Goal: Task Accomplishment & Management: Manage account settings

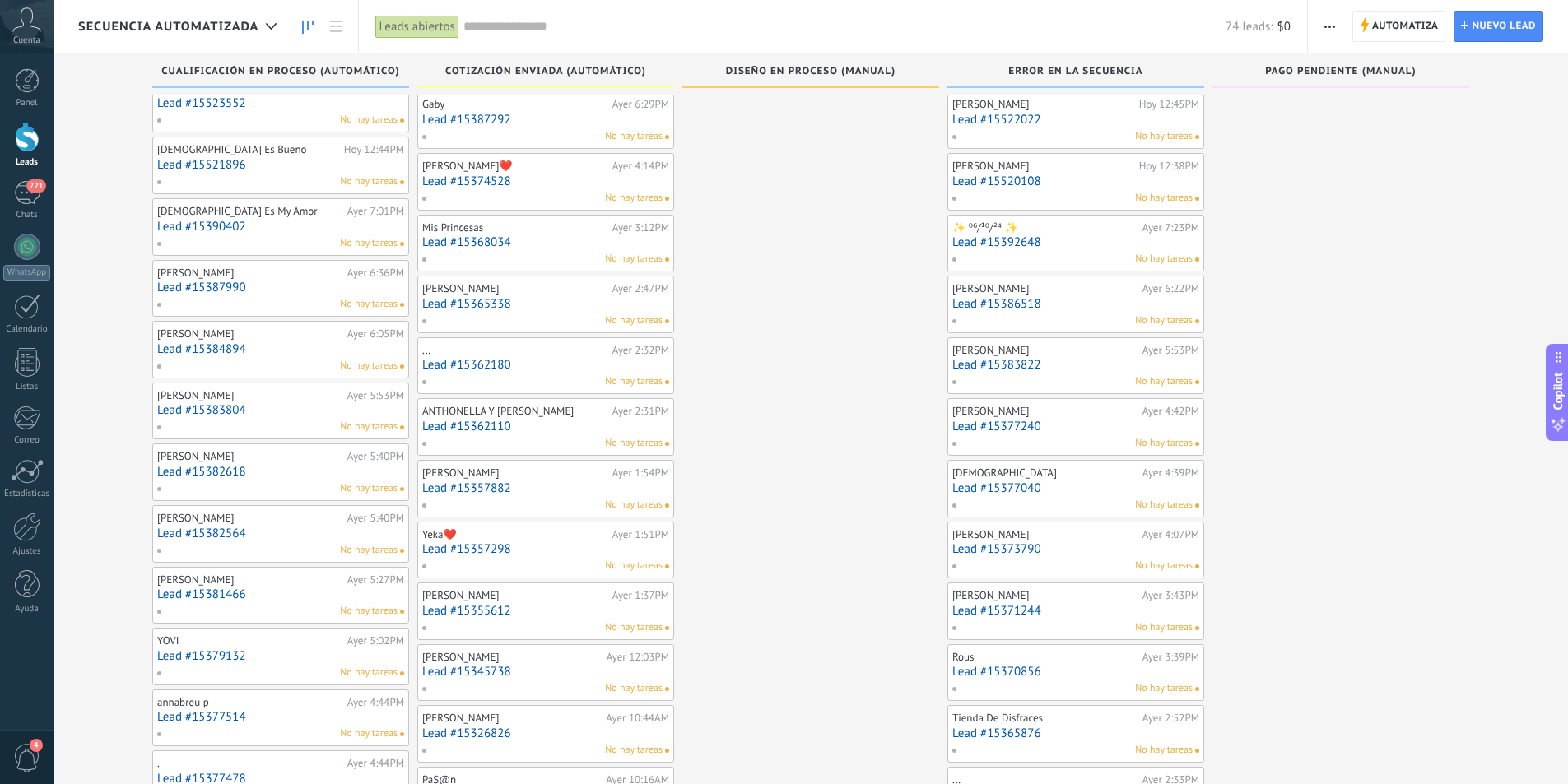
scroll to position [263, 0]
click at [31, 192] on div "221" at bounding box center [27, 193] width 26 height 24
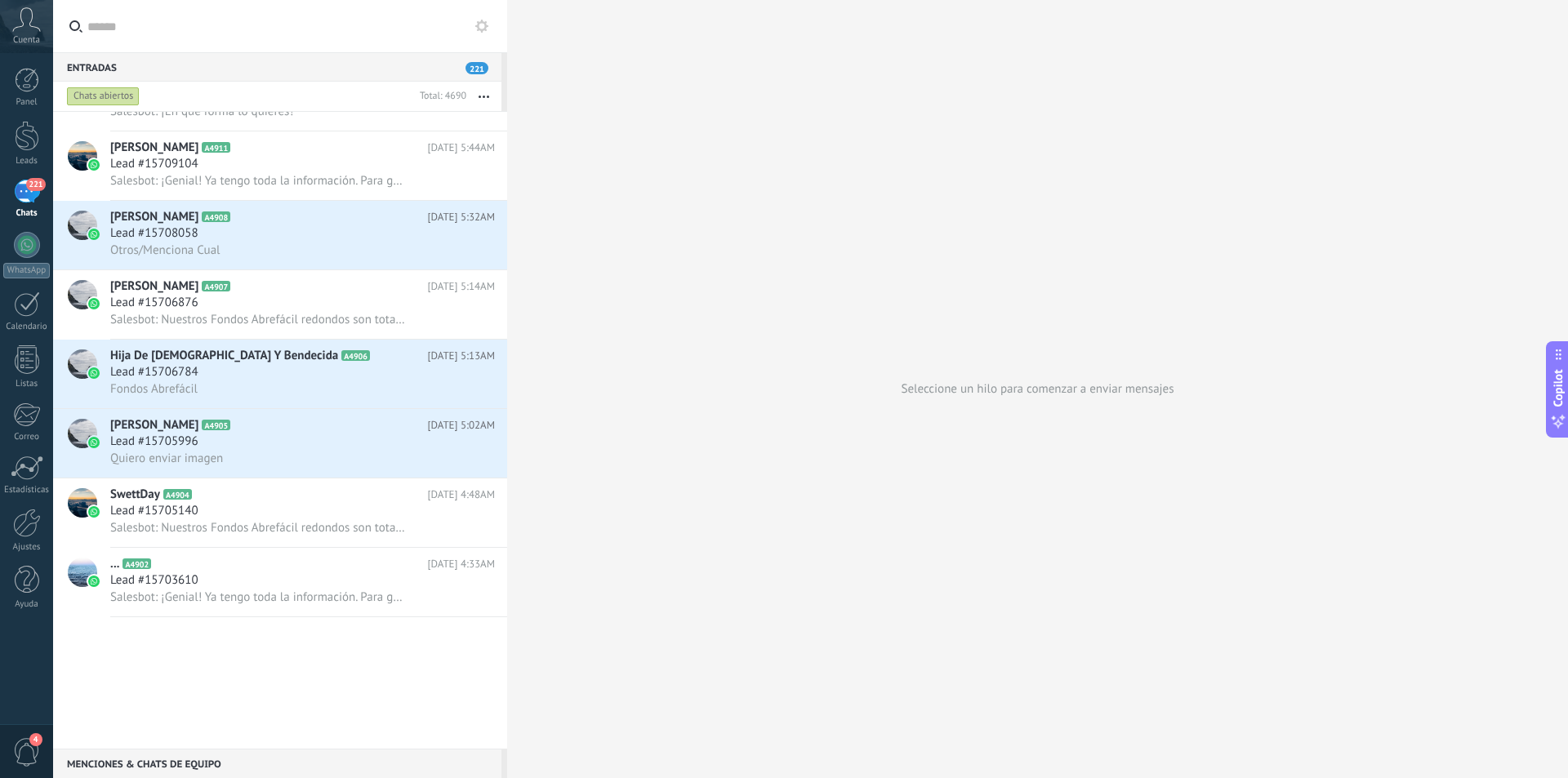
scroll to position [1226, 0]
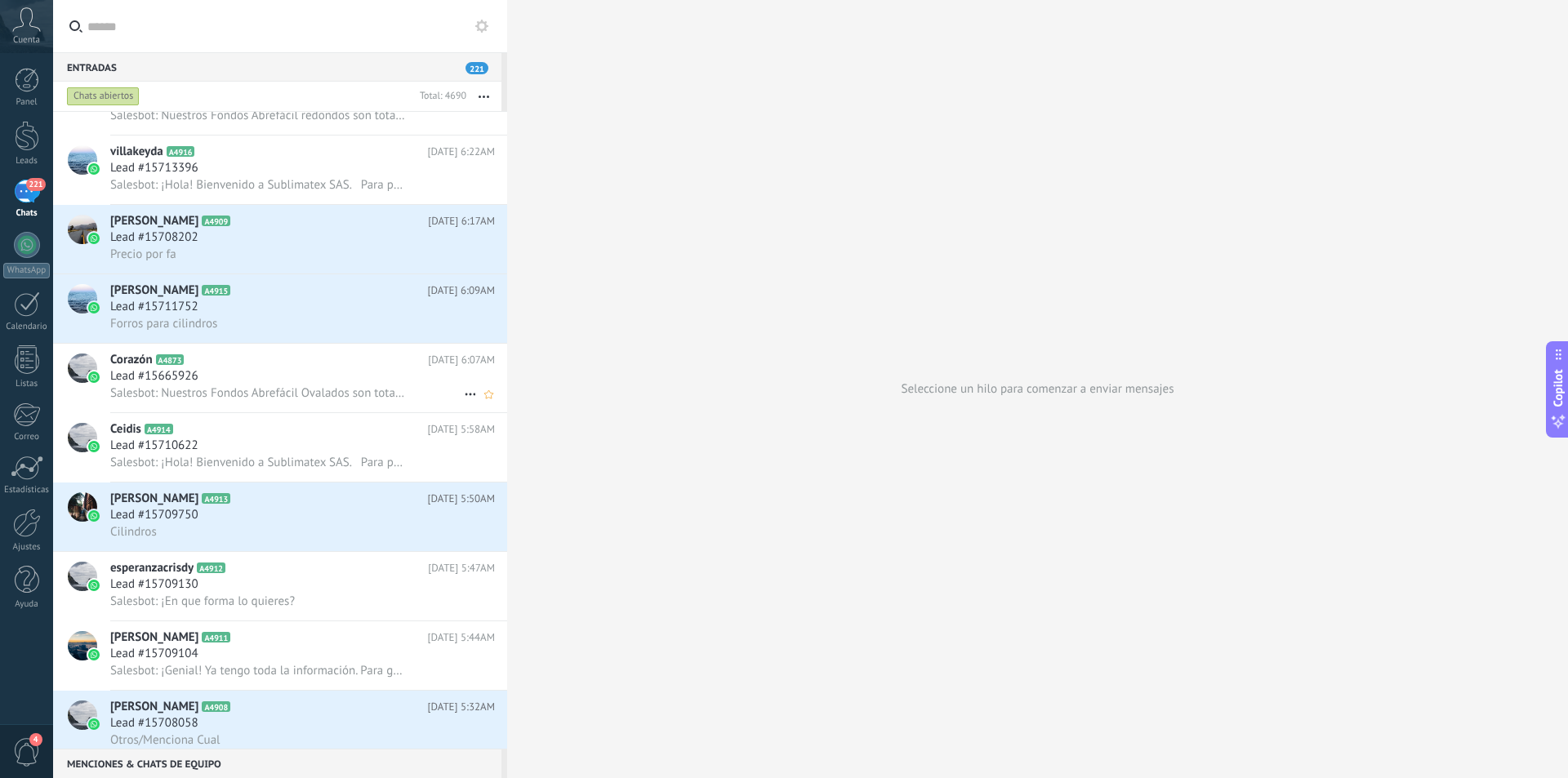
click at [371, 373] on div "Lead #15665926" at bounding box center [303, 376] width 385 height 17
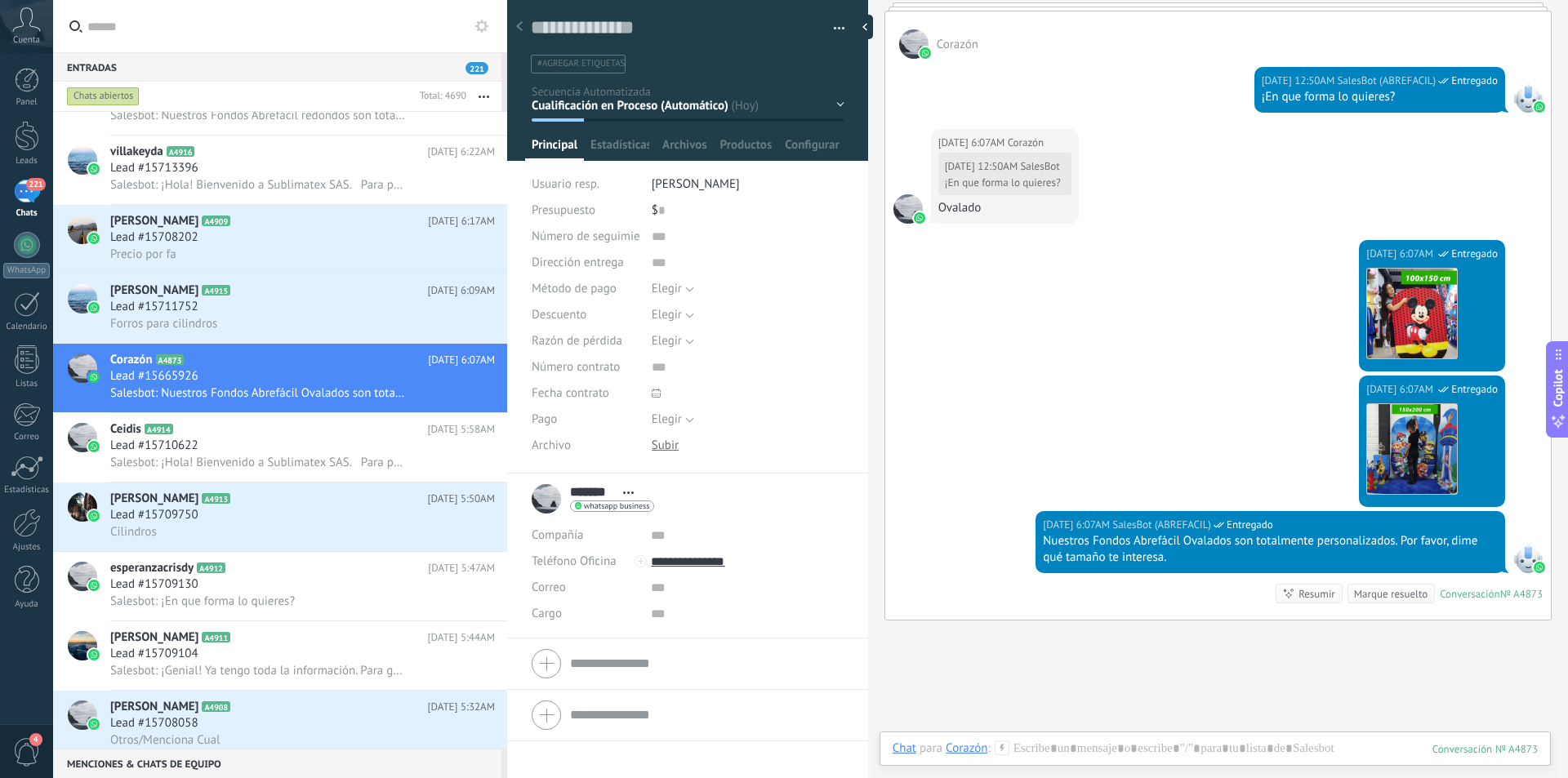
scroll to position [898, 0]
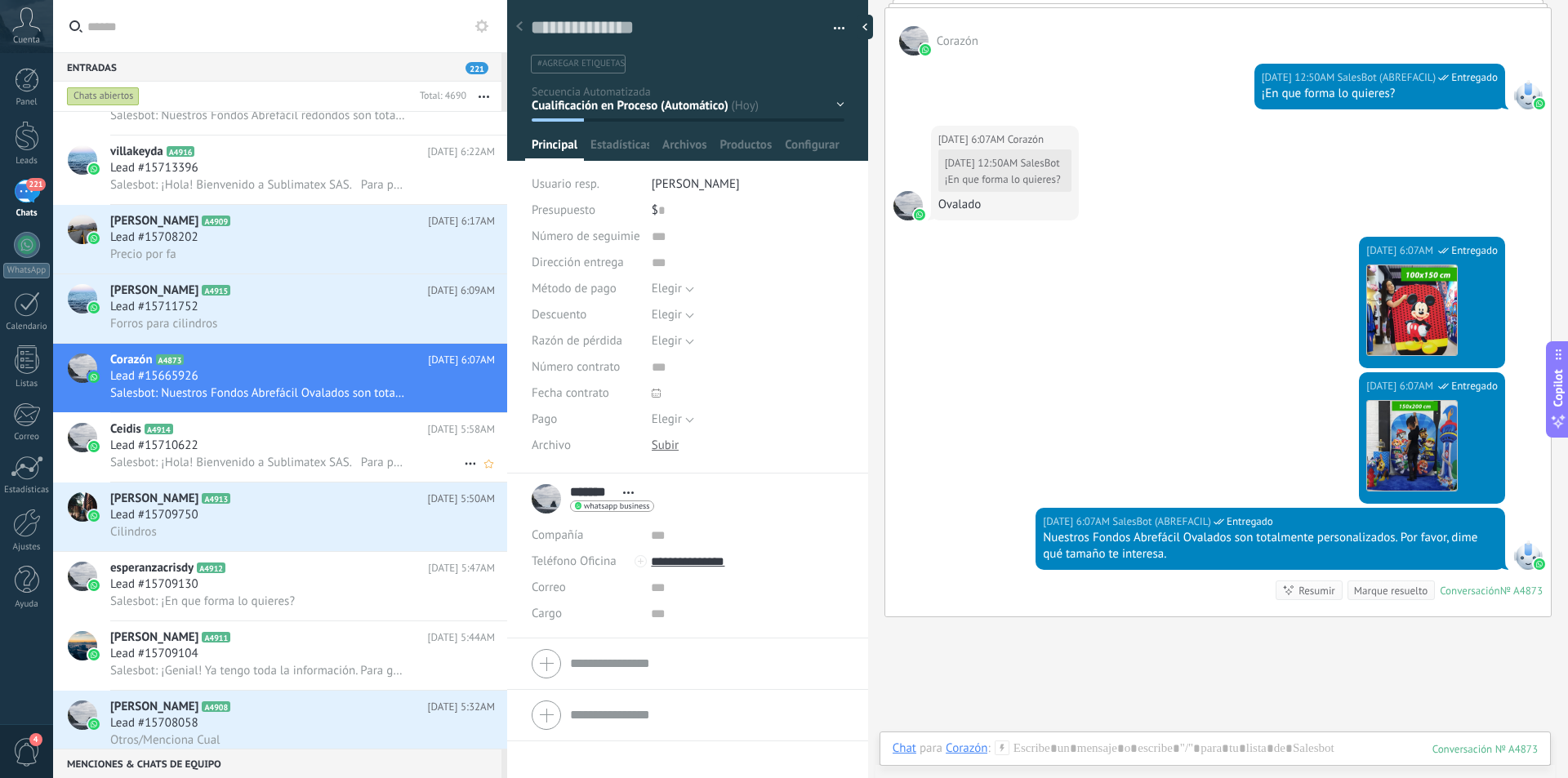
click at [274, 453] on div "Lead #15710622" at bounding box center [303, 446] width 385 height 17
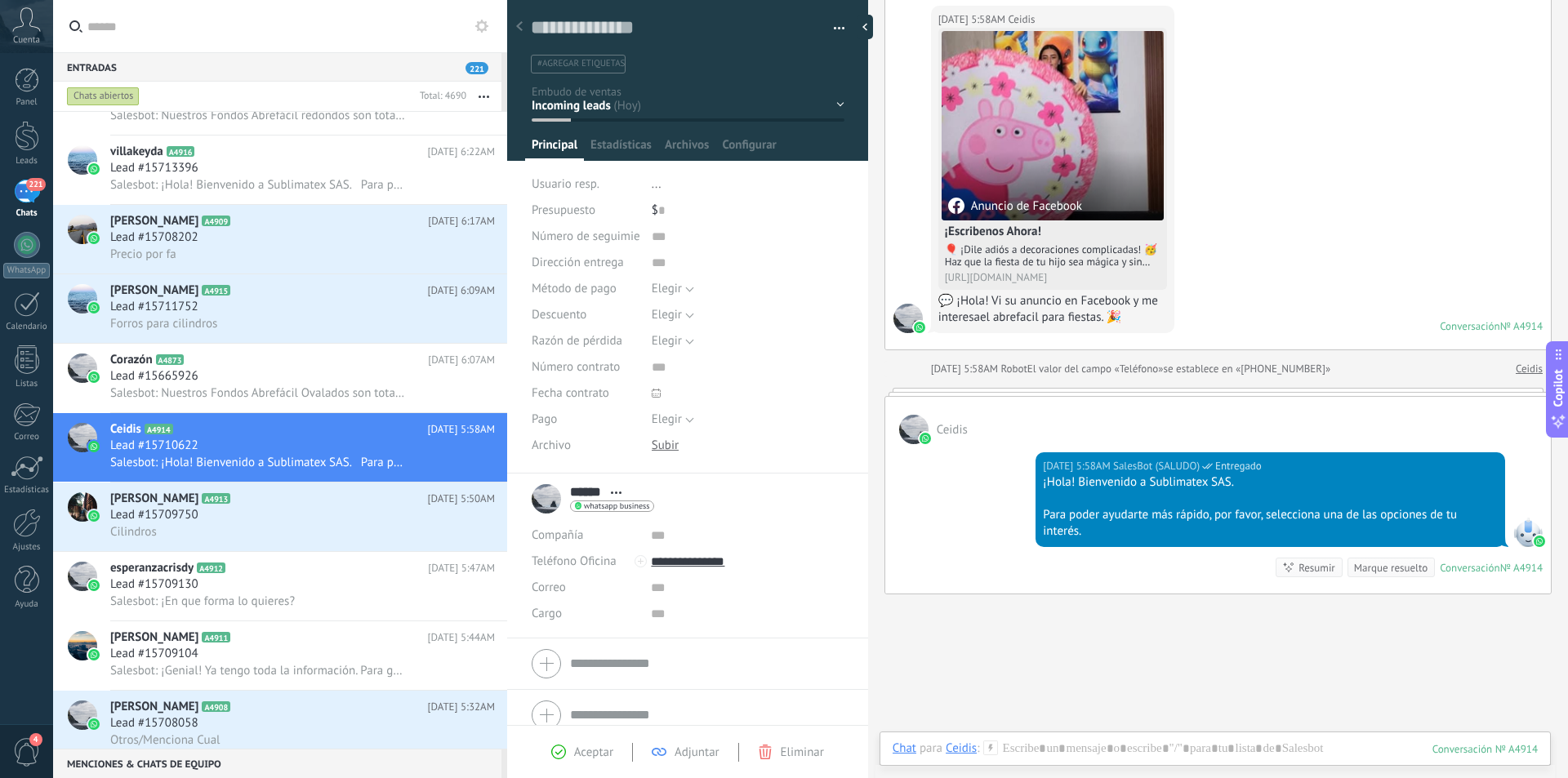
scroll to position [228, 0]
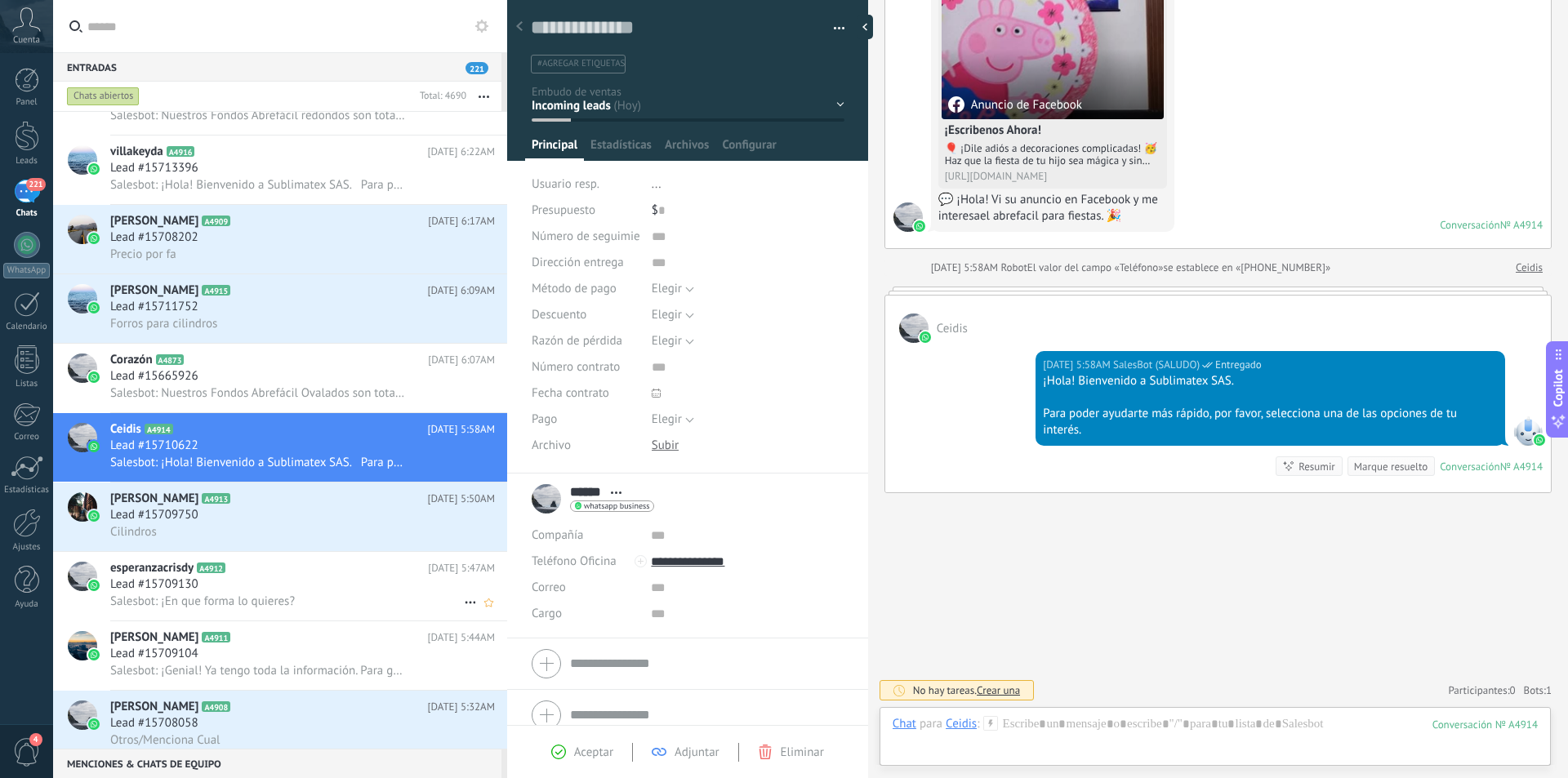
click at [336, 591] on div "Lead #15709130" at bounding box center [303, 585] width 385 height 17
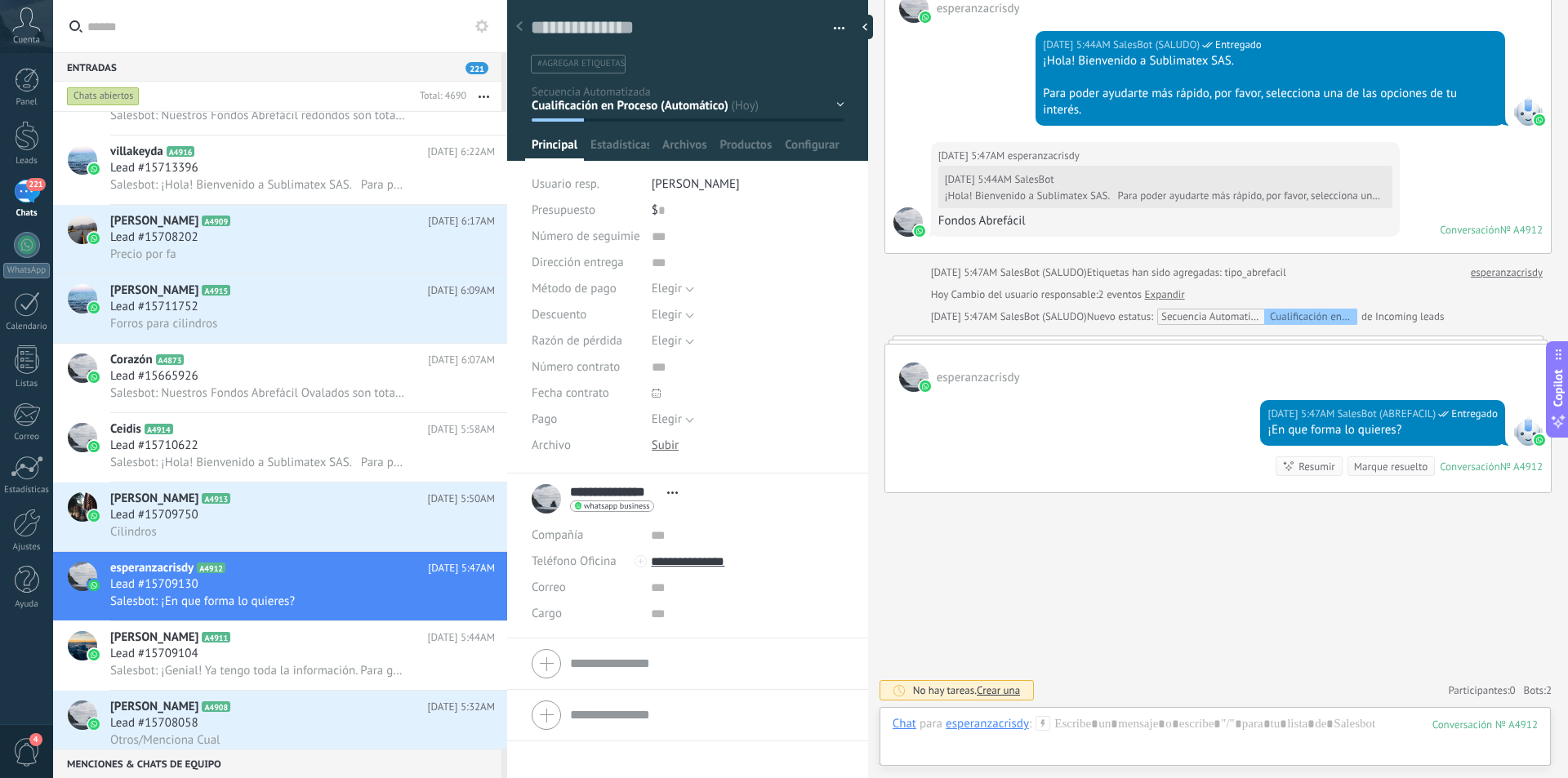
scroll to position [1552, 0]
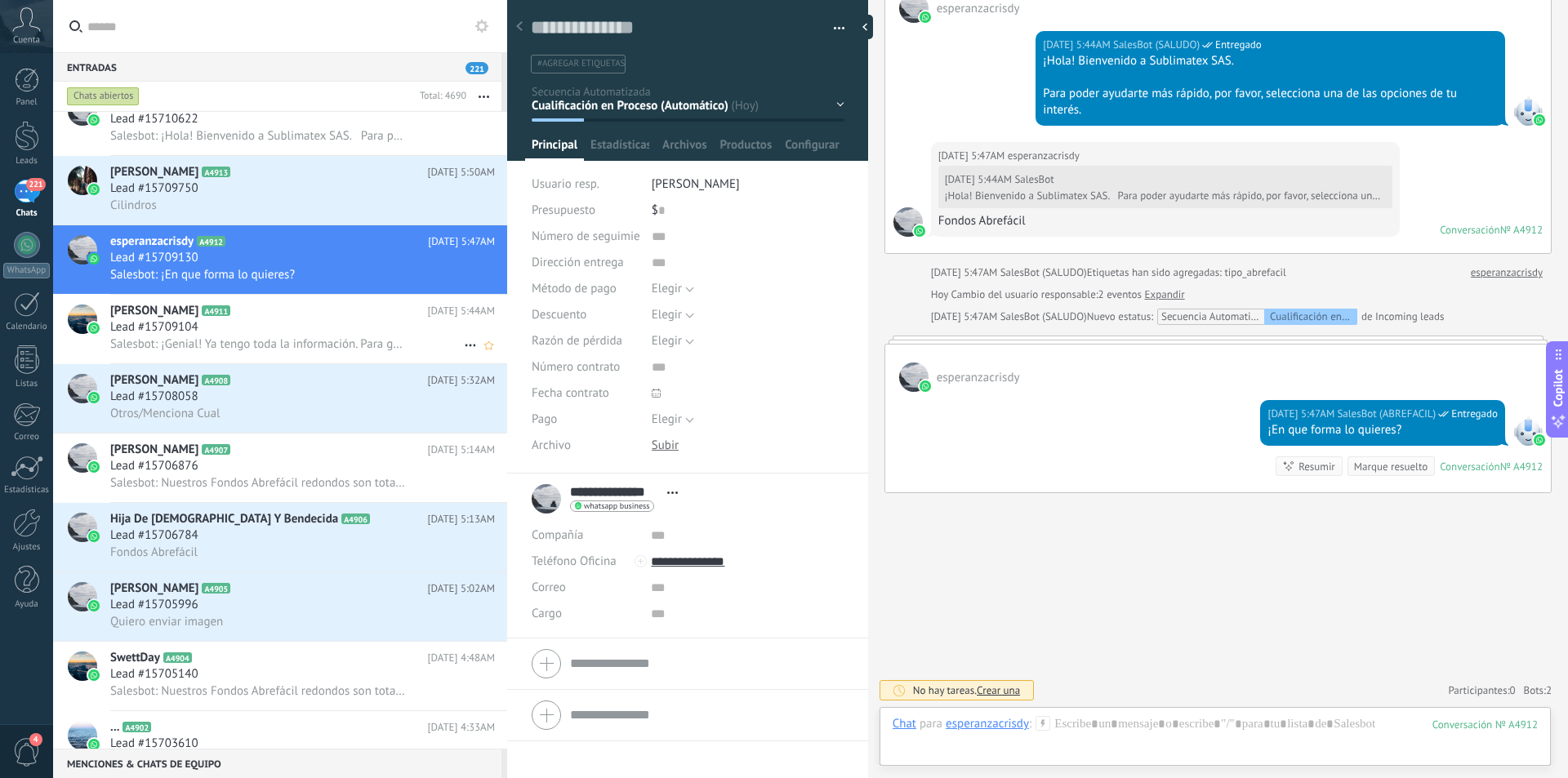
click at [333, 330] on div "Lead #15709104" at bounding box center [303, 328] width 385 height 17
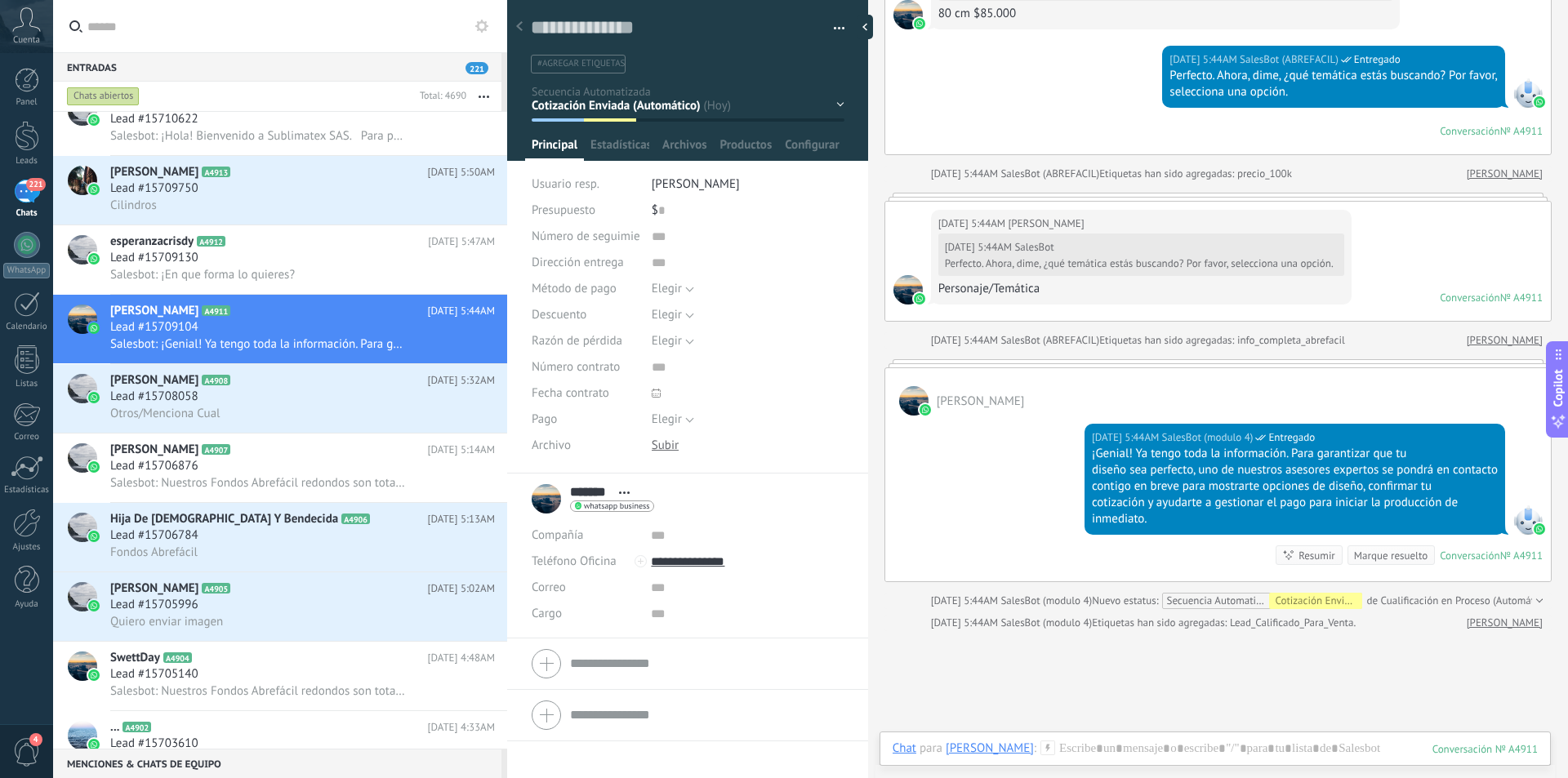
scroll to position [1246, 0]
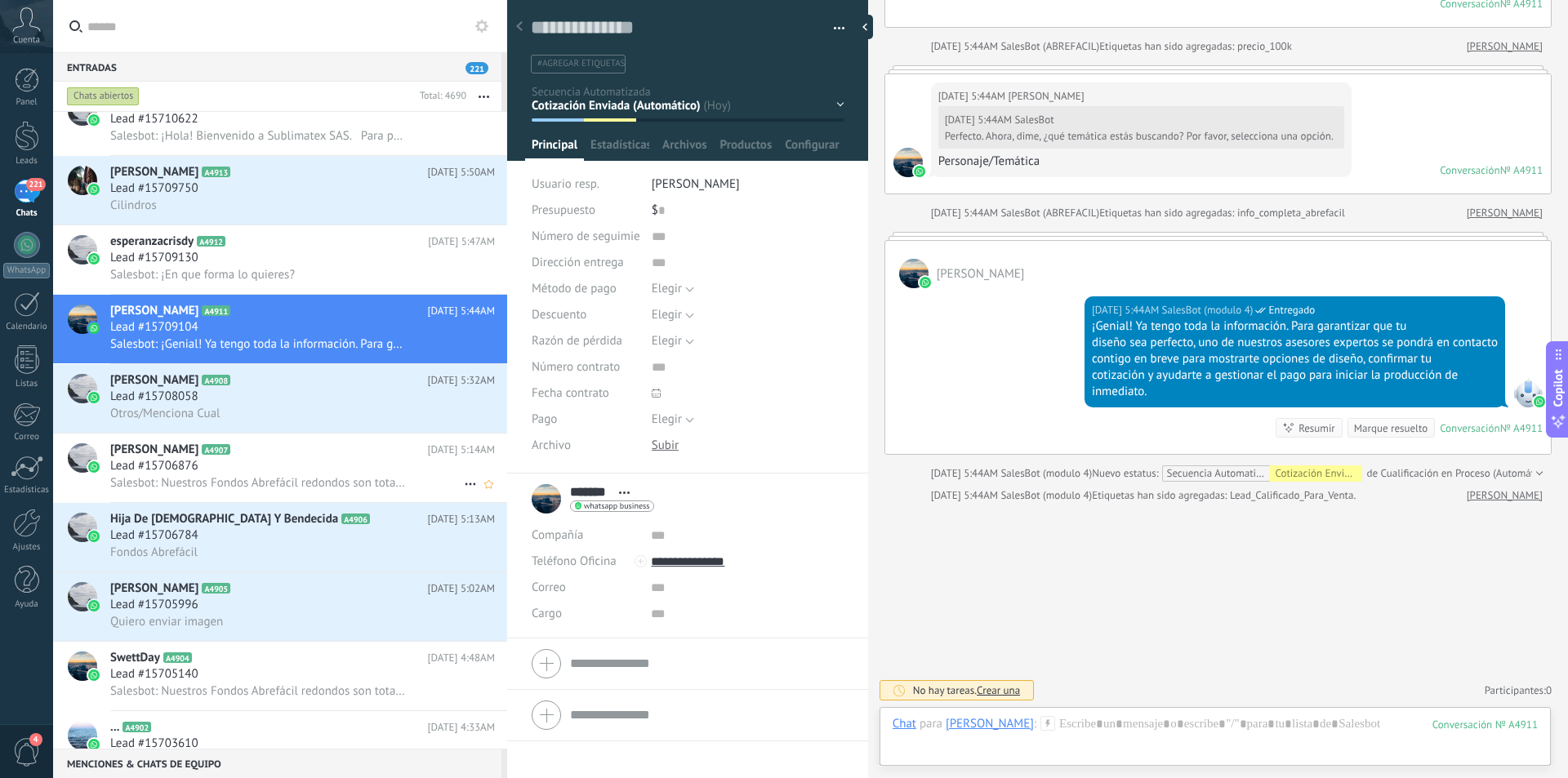
click at [322, 467] on div "Lead #15706876" at bounding box center [303, 466] width 385 height 17
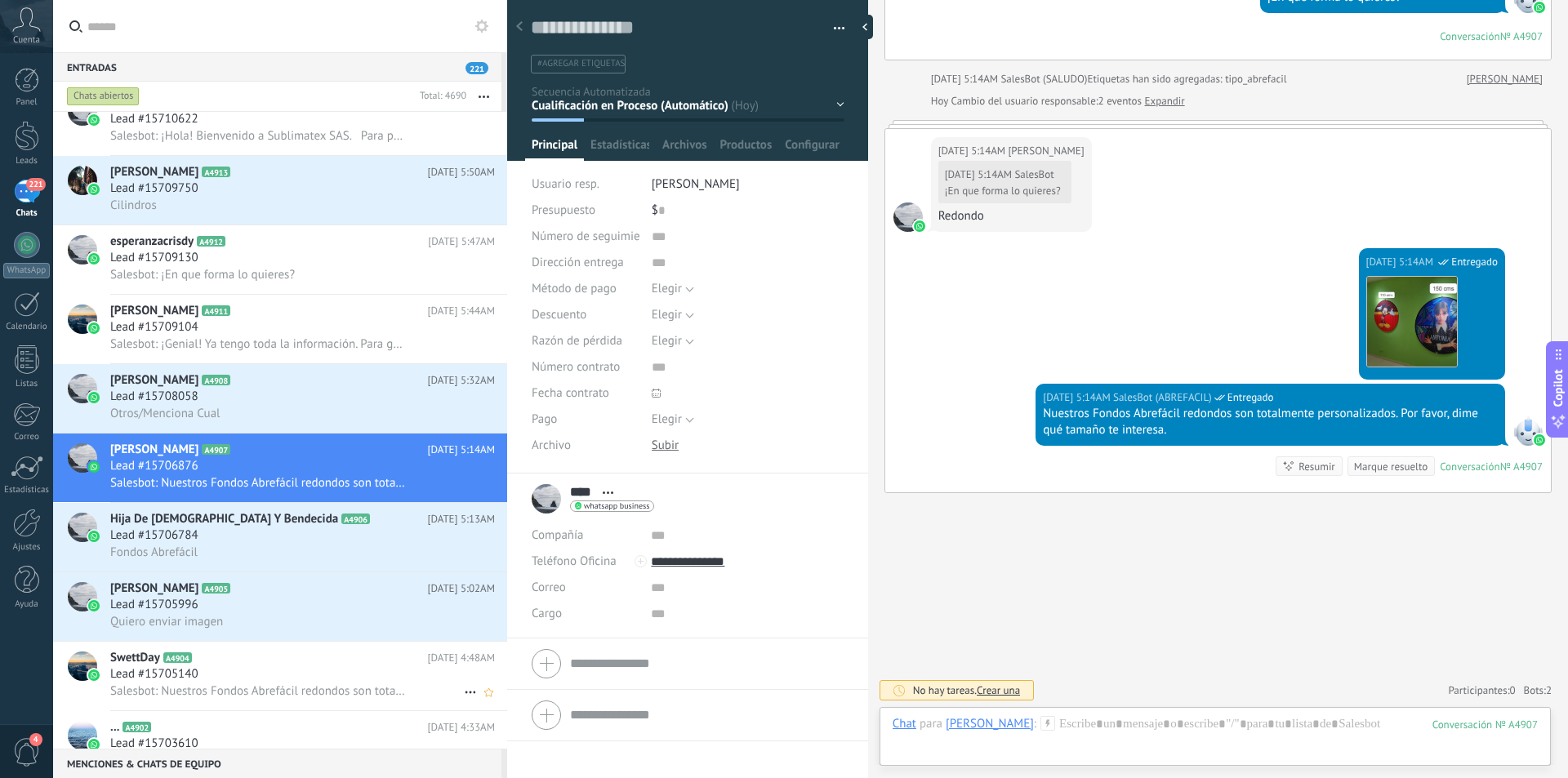
scroll to position [1715, 0]
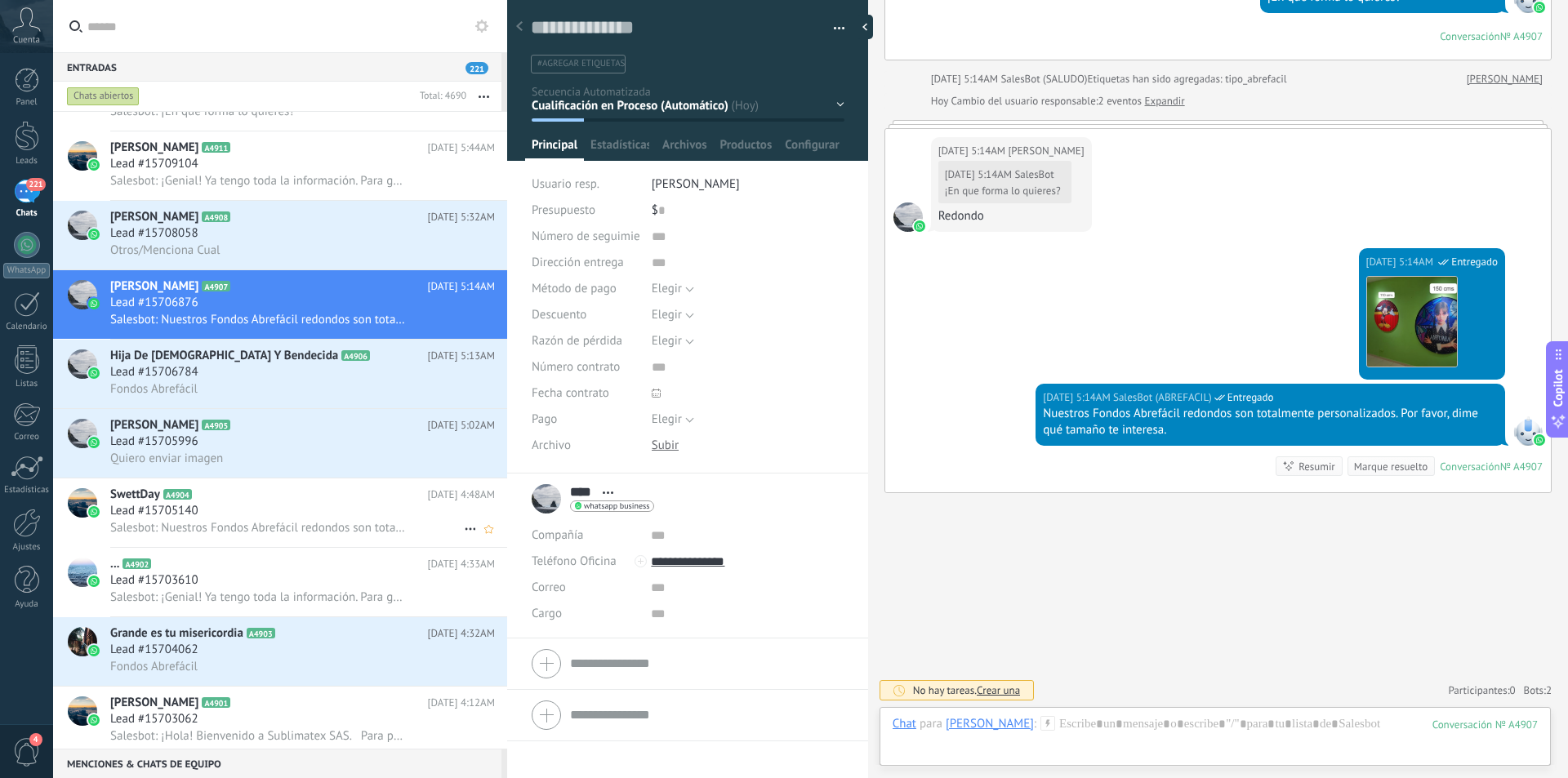
click at [348, 508] on div "Lead #15705140" at bounding box center [303, 511] width 385 height 17
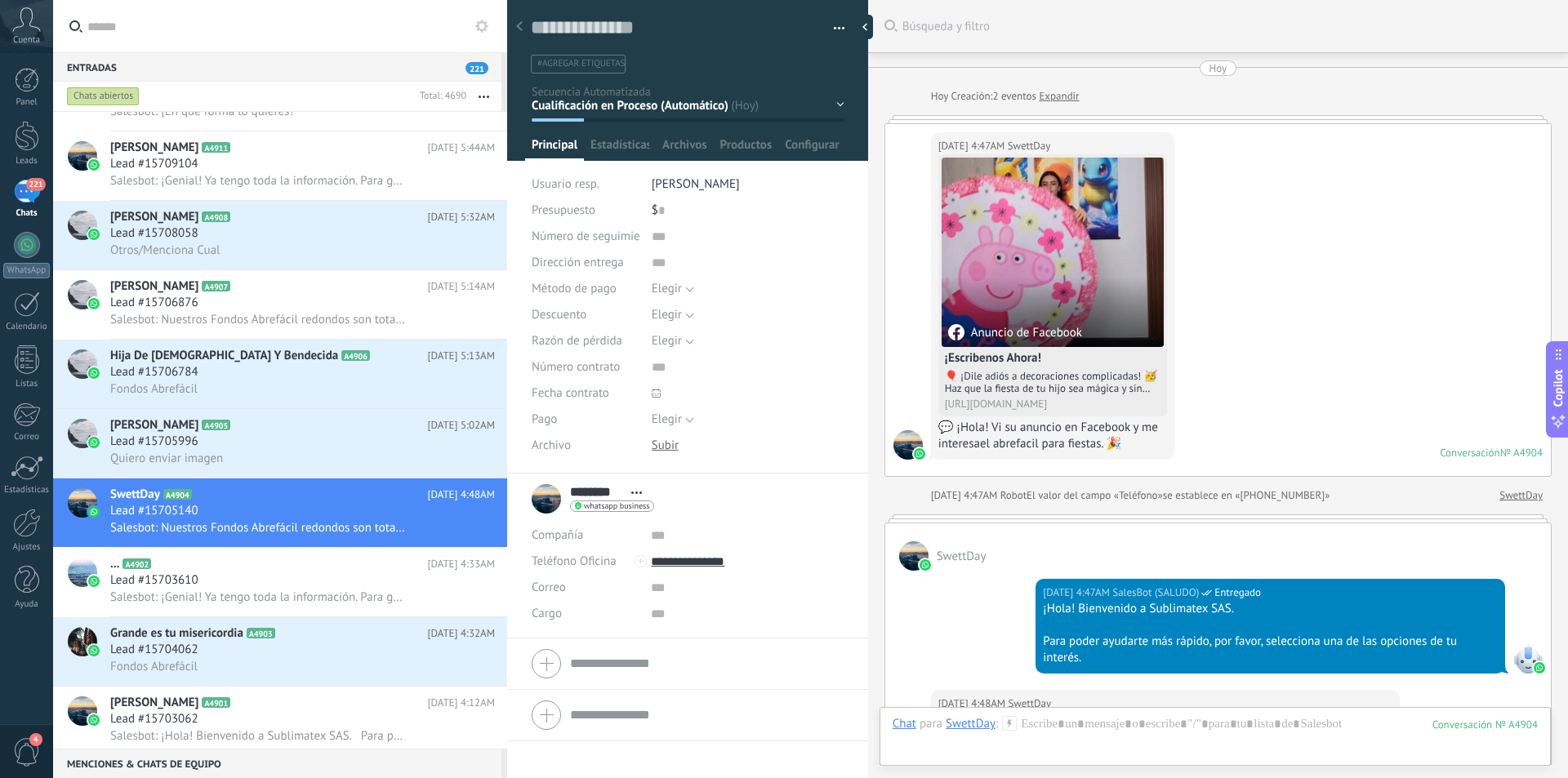
scroll to position [959, 0]
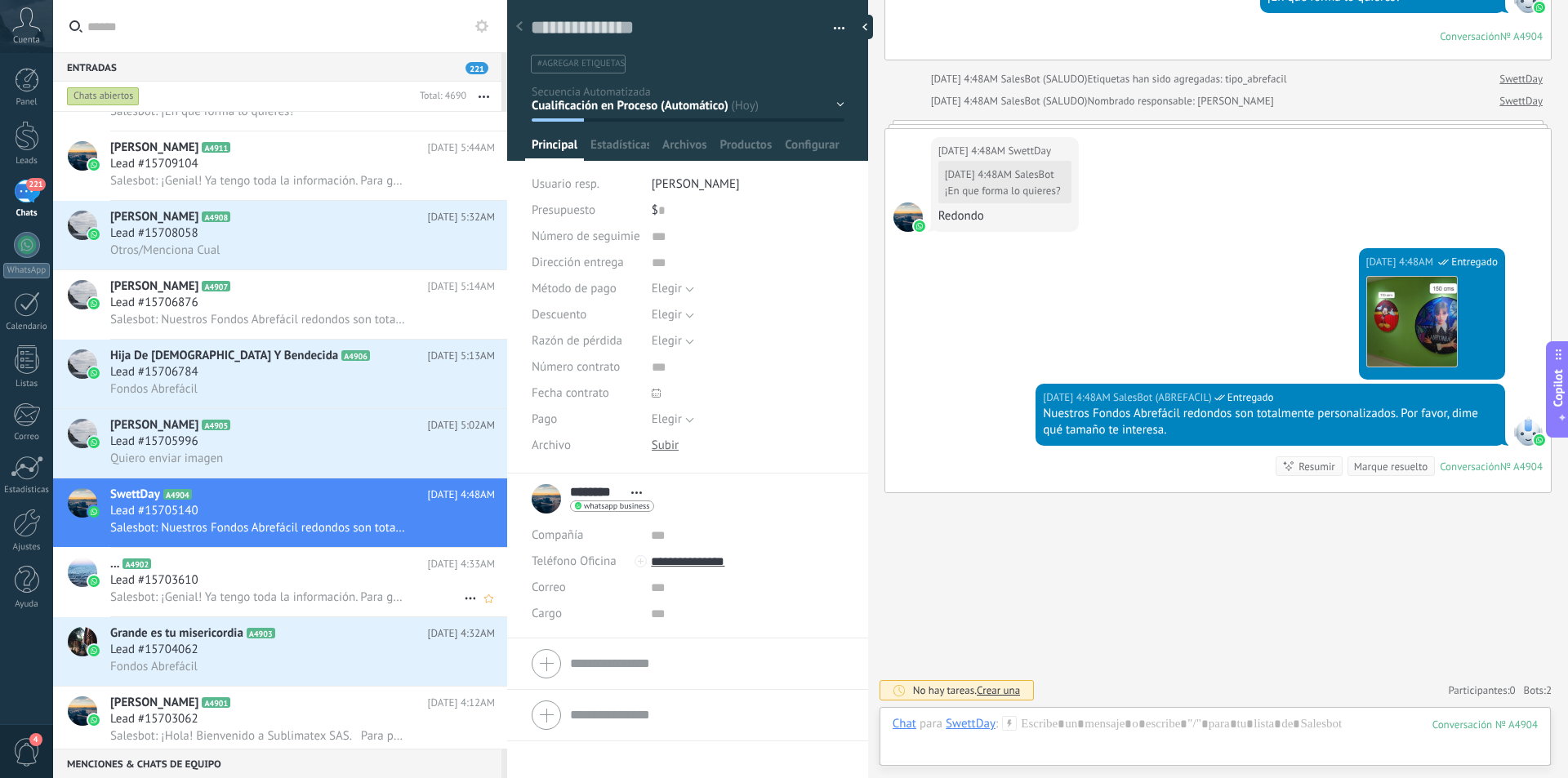
click at [299, 586] on div "Lead #15703610" at bounding box center [303, 581] width 385 height 17
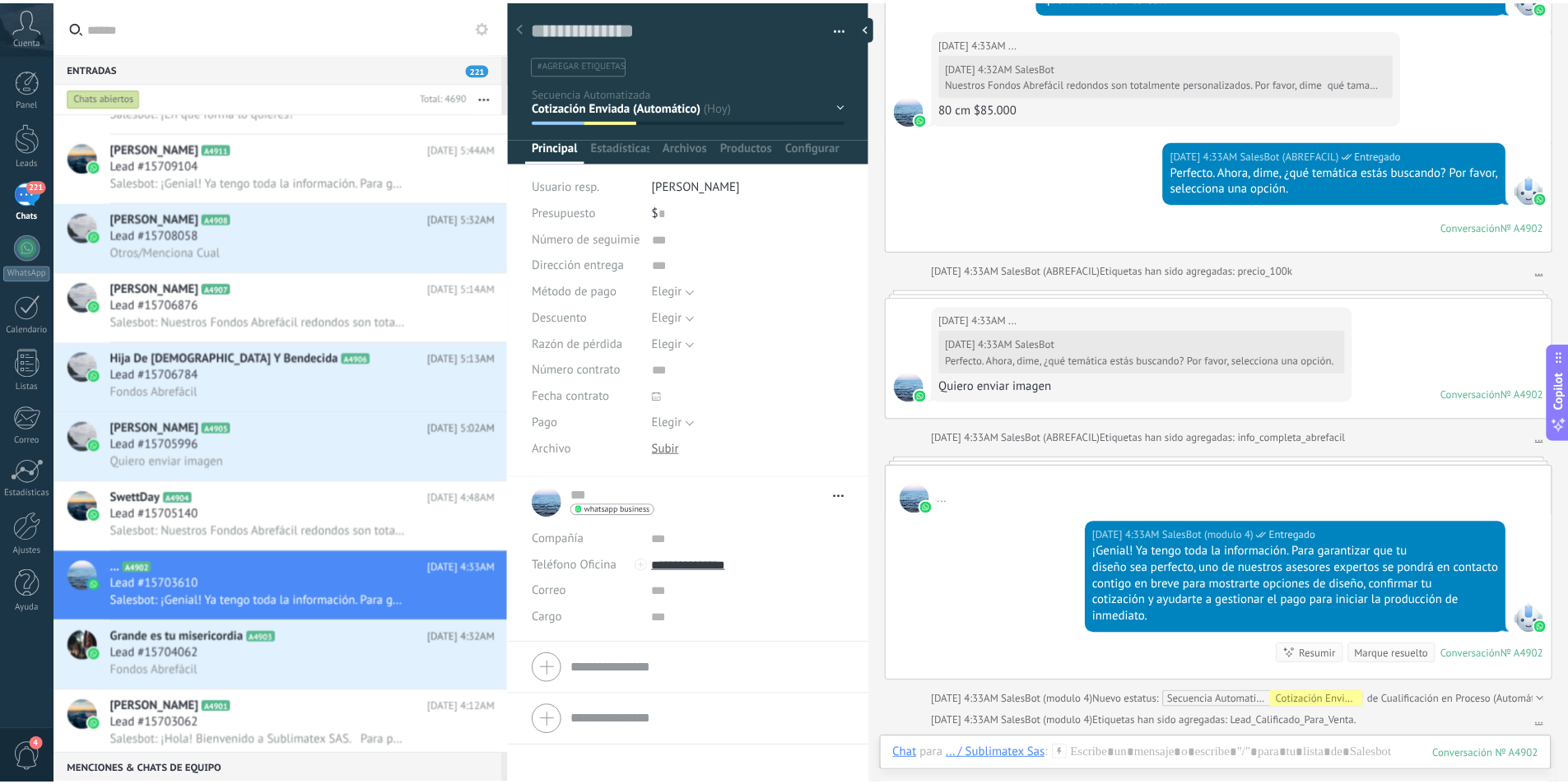
scroll to position [1255, 0]
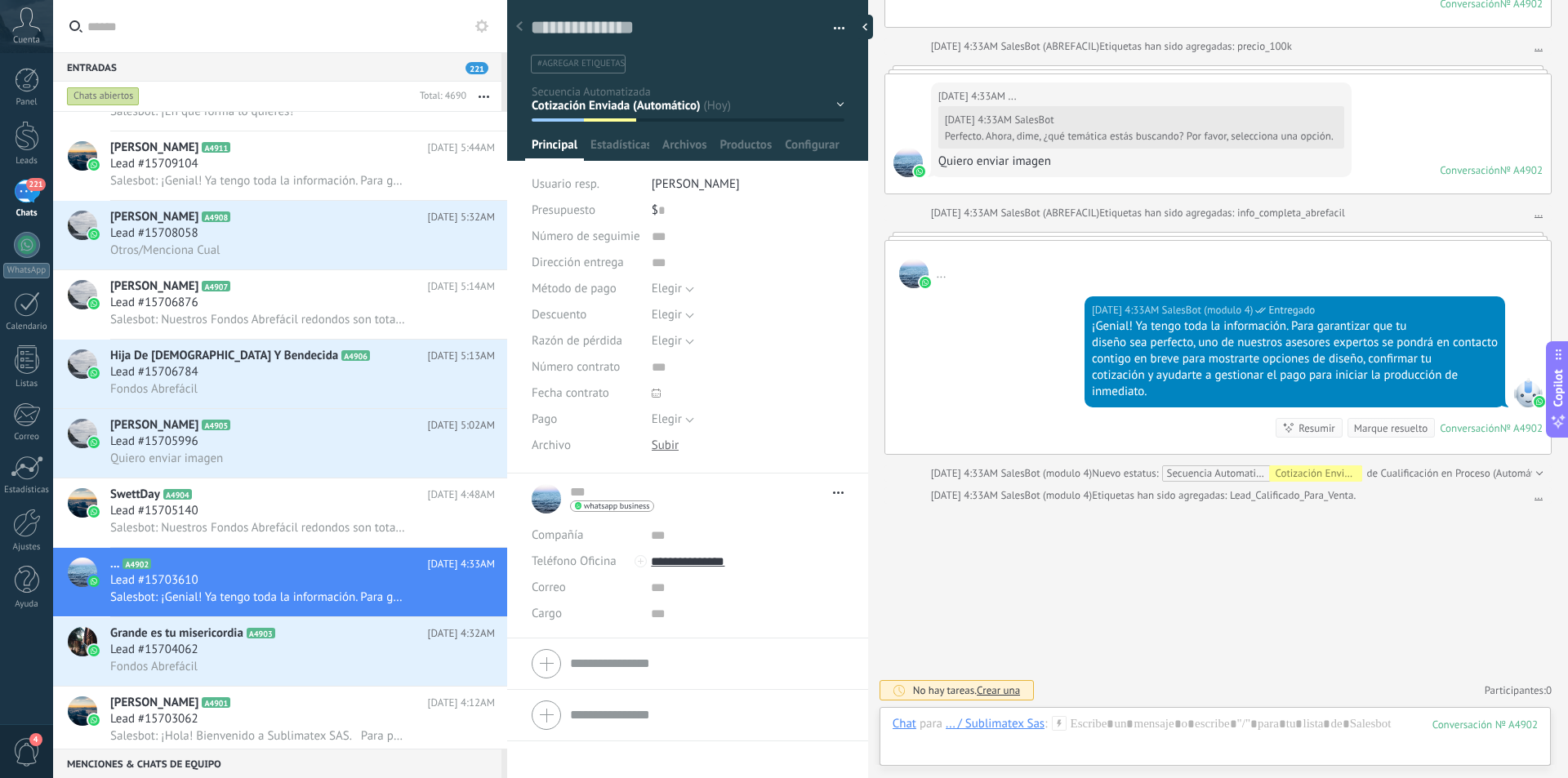
click at [33, 205] on link "221 Chats" at bounding box center [26, 199] width 53 height 39
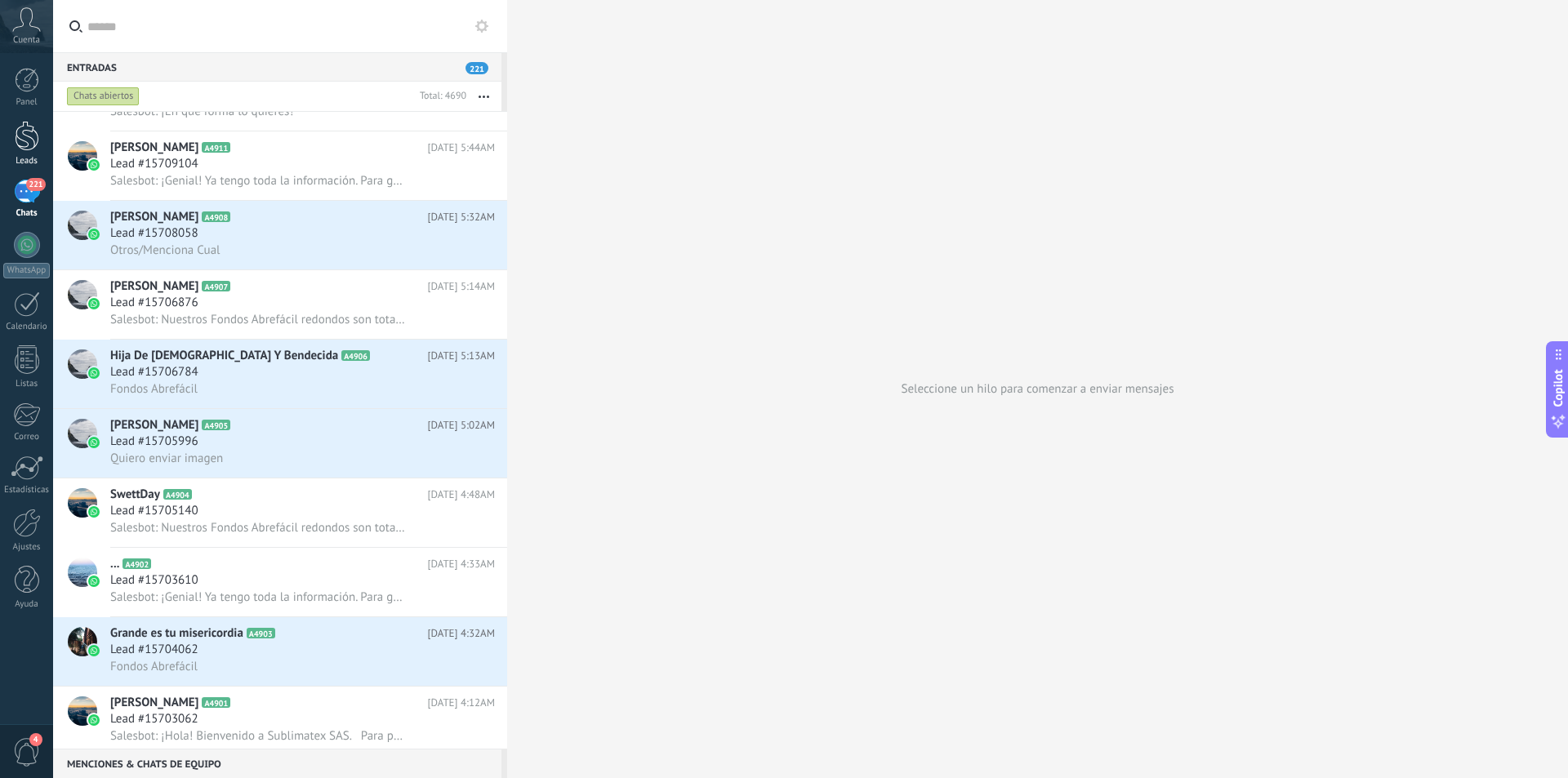
click at [30, 120] on div at bounding box center [27, 136] width 24 height 30
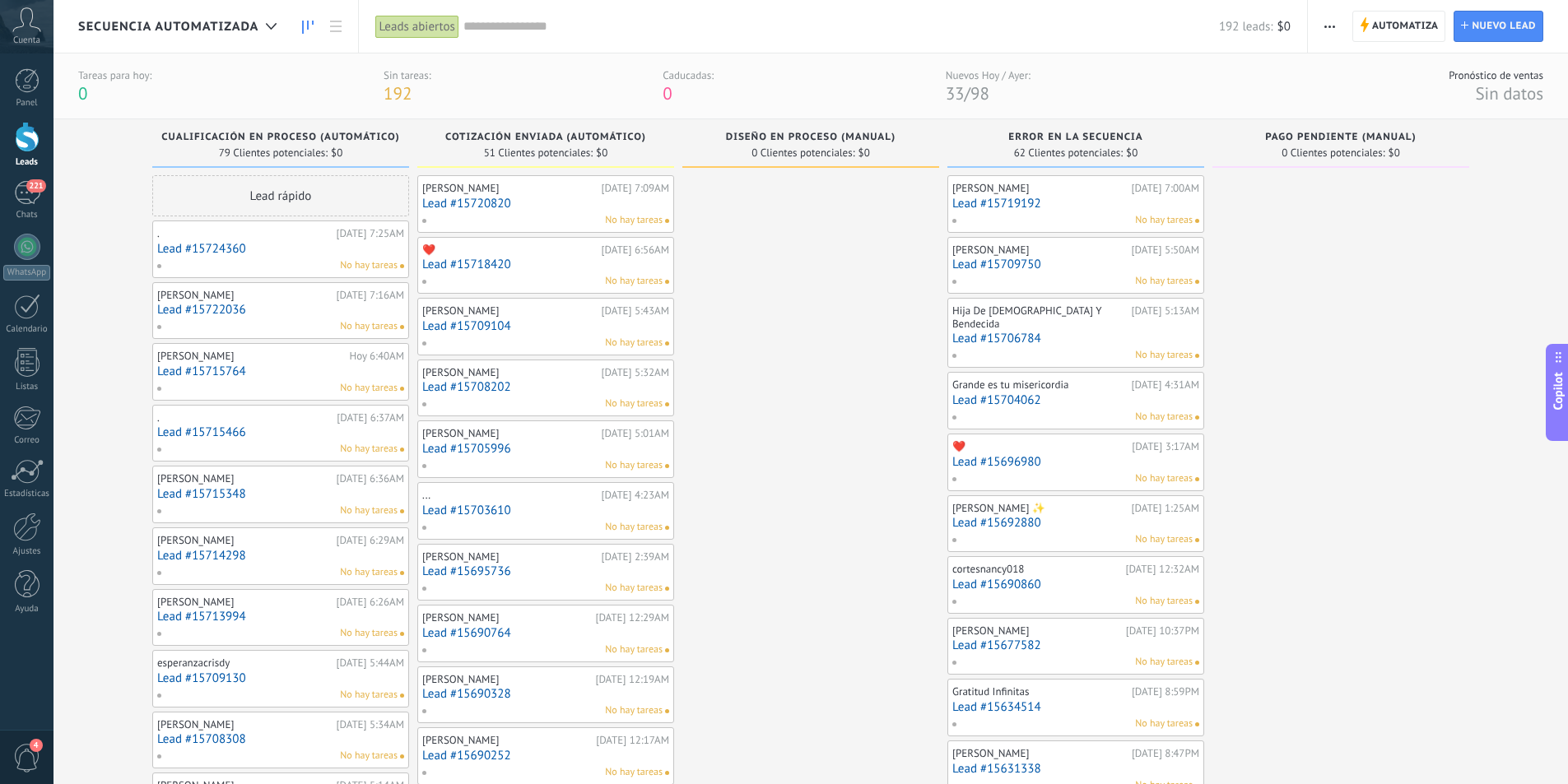
click at [546, 633] on link "Lead #15690764" at bounding box center [546, 633] width 247 height 14
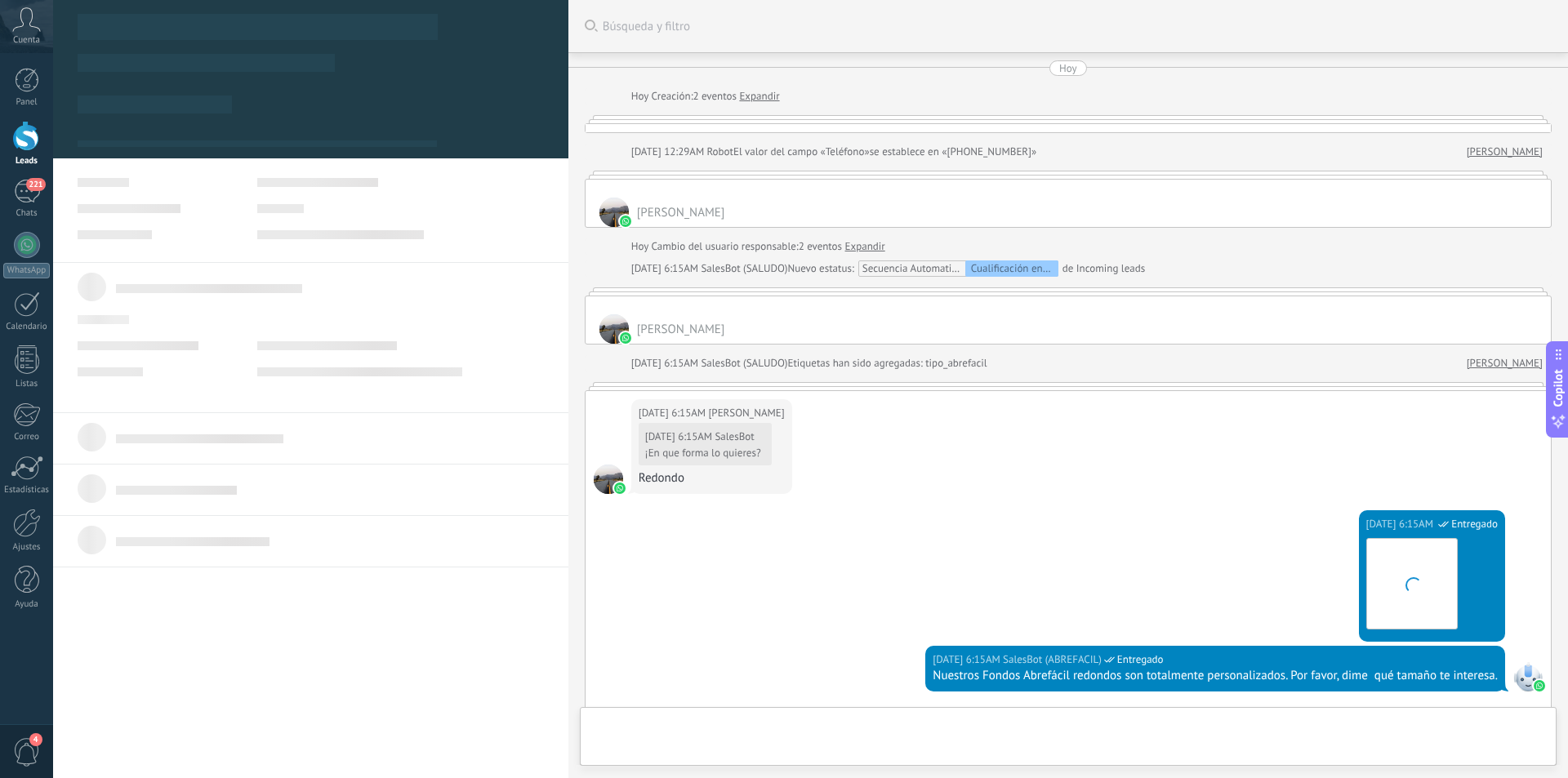
type textarea "**********"
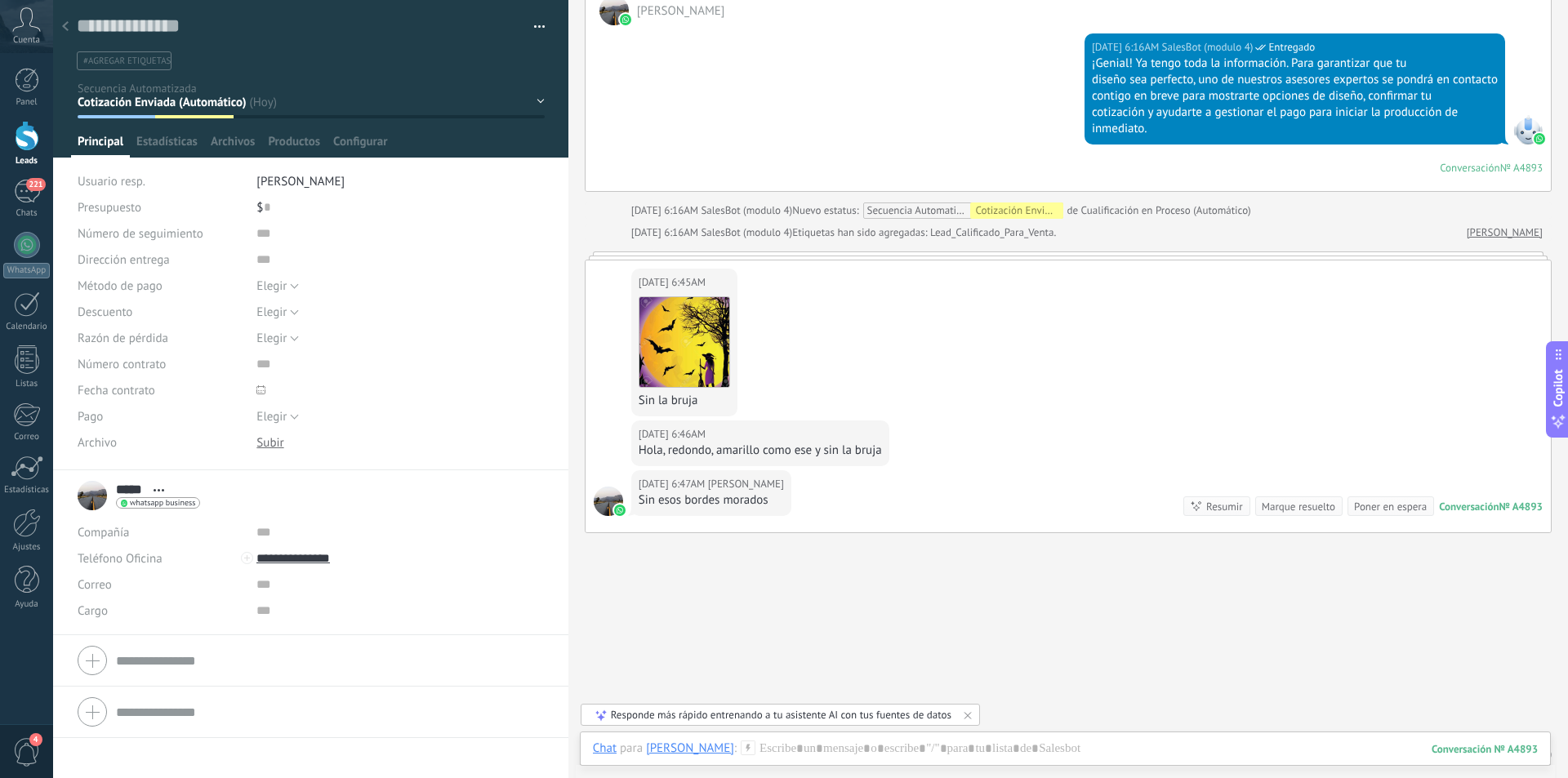
scroll to position [1861, 0]
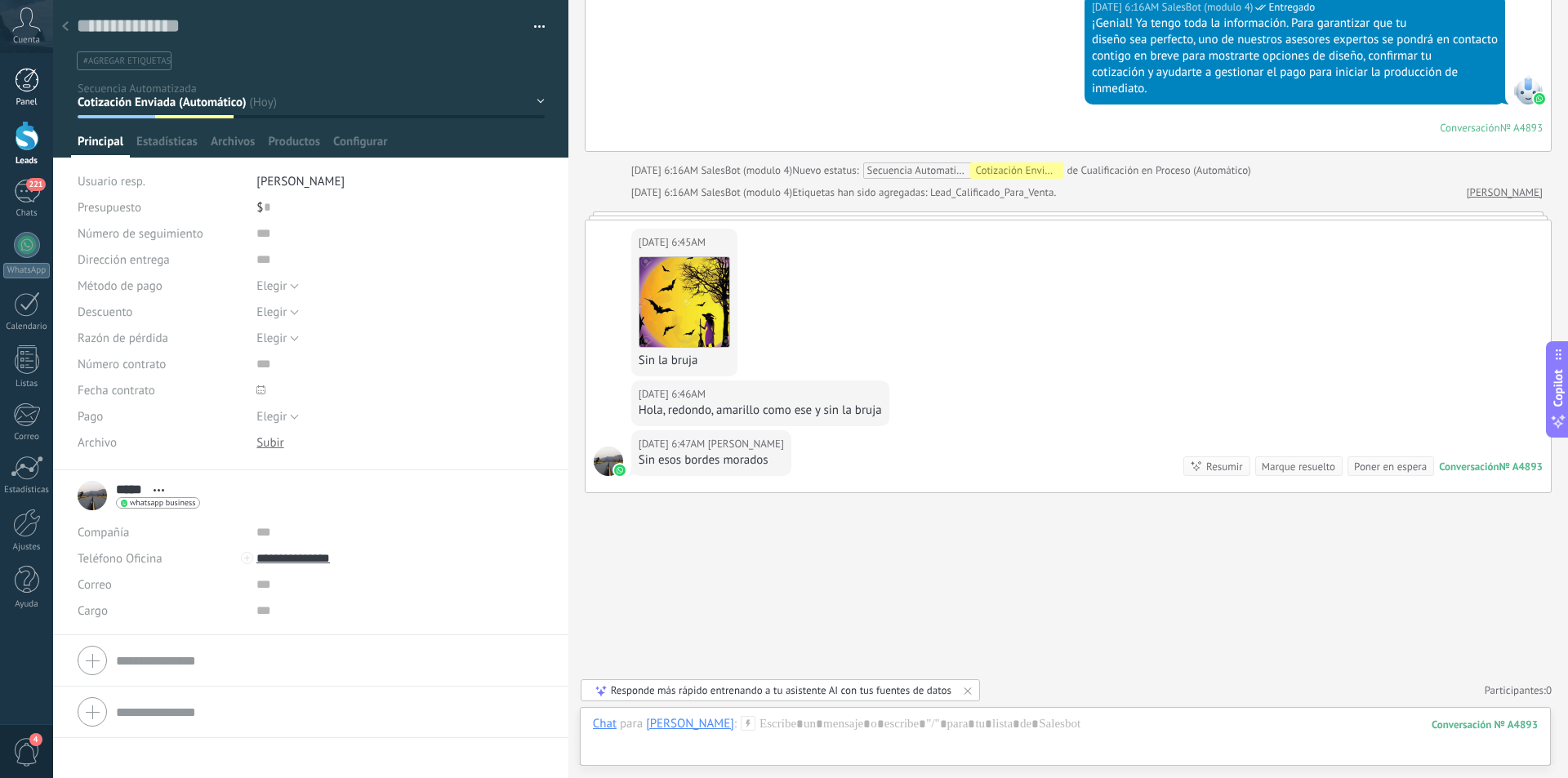
click at [23, 84] on div at bounding box center [27, 79] width 24 height 24
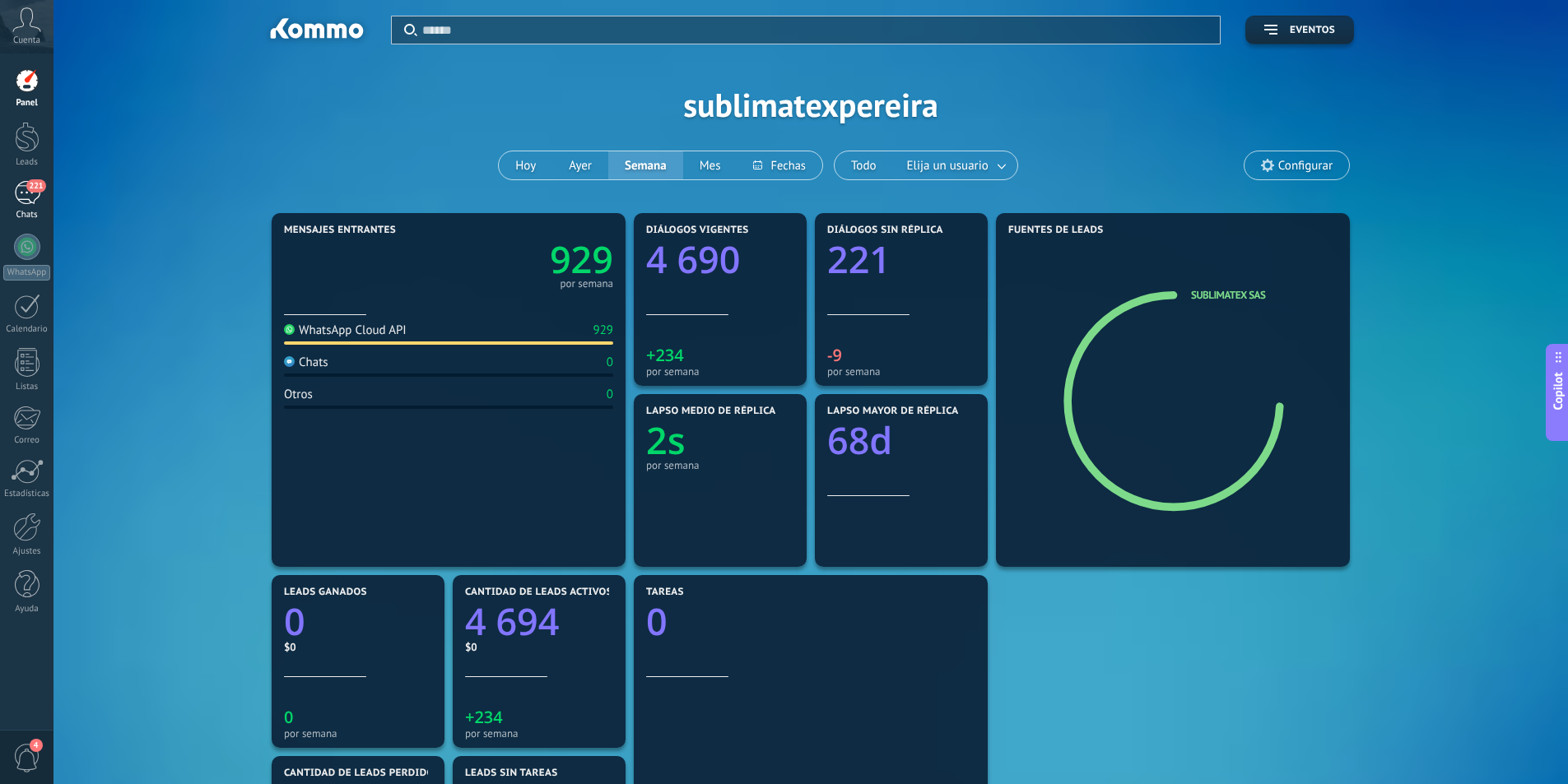
click at [32, 200] on div "221" at bounding box center [27, 193] width 26 height 24
